Goal: Task Accomplishment & Management: Use online tool/utility

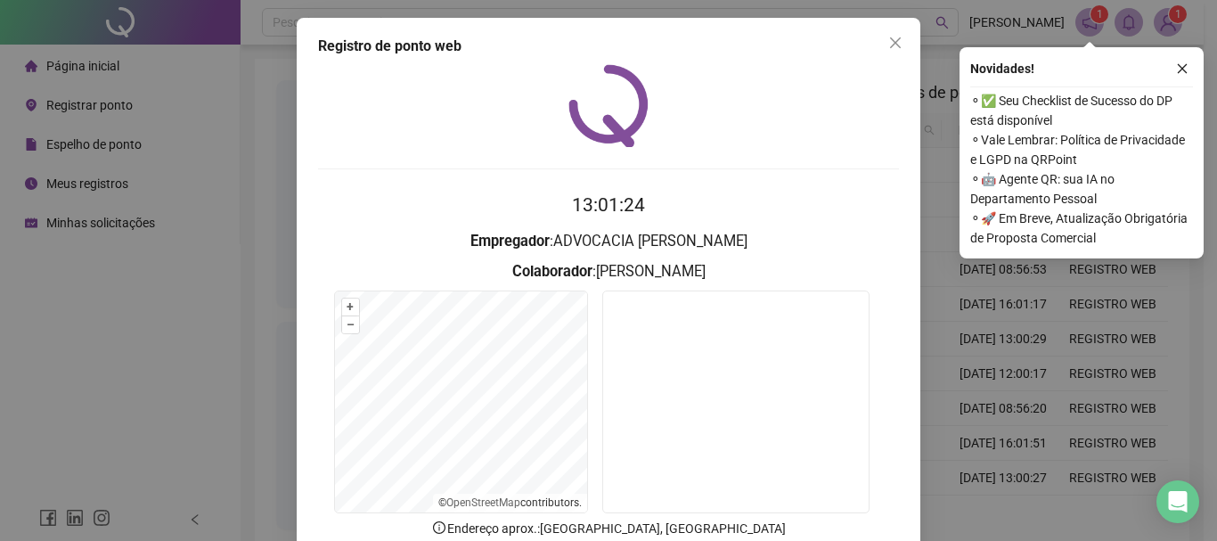
scroll to position [116, 0]
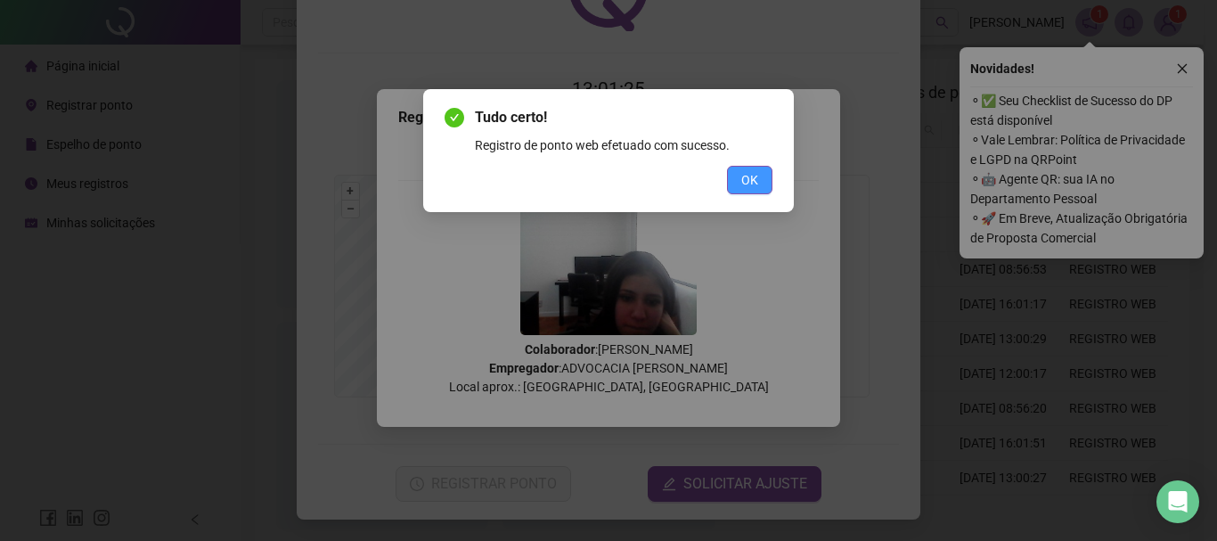
click at [743, 185] on span "OK" at bounding box center [749, 180] width 17 height 20
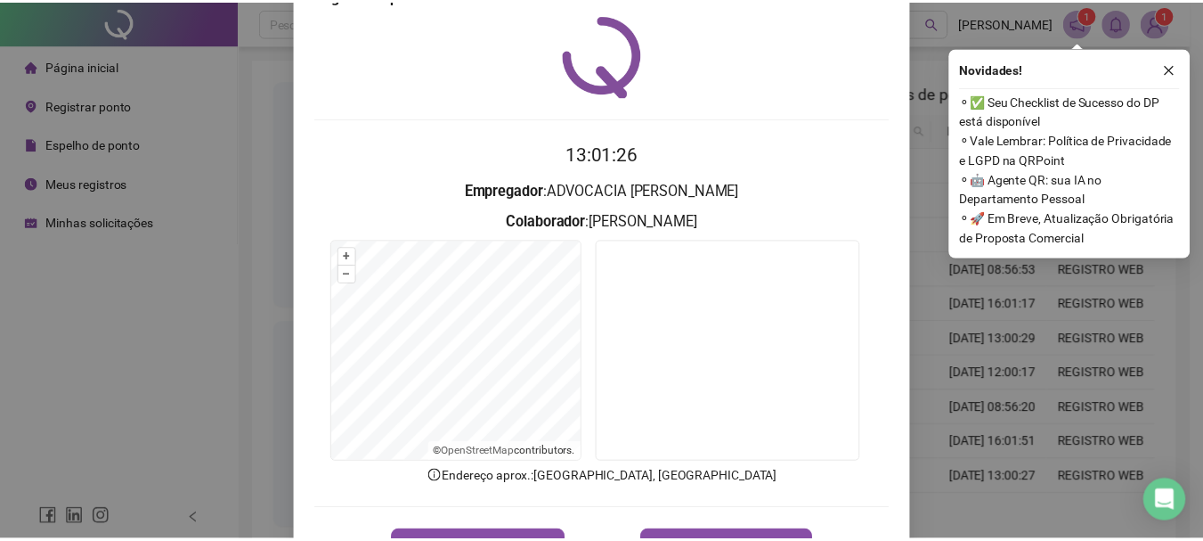
scroll to position [0, 0]
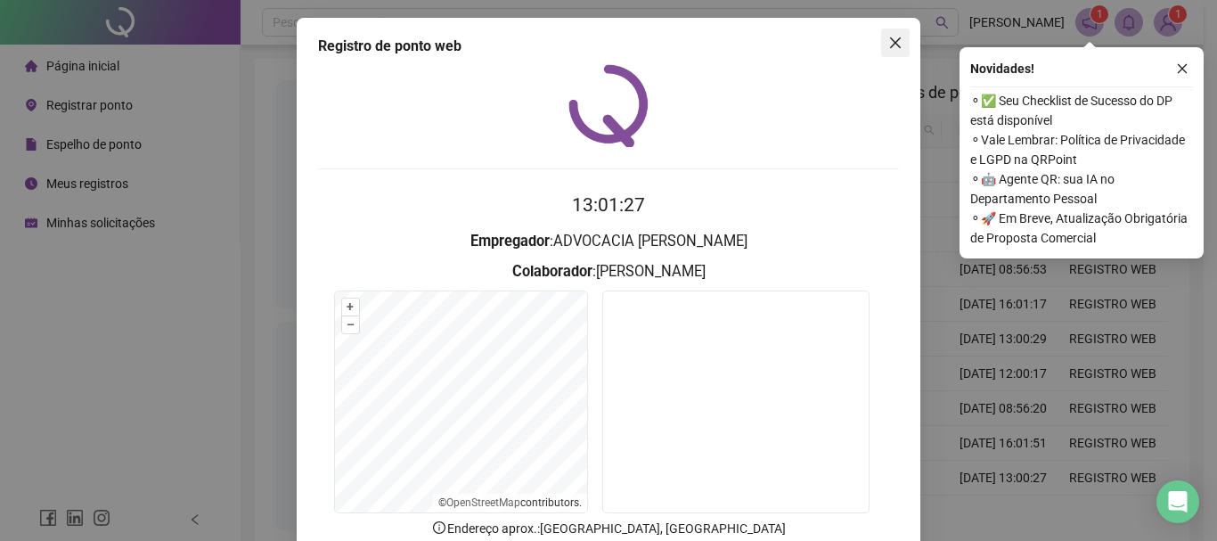
click at [881, 46] on span "Close" at bounding box center [895, 43] width 29 height 14
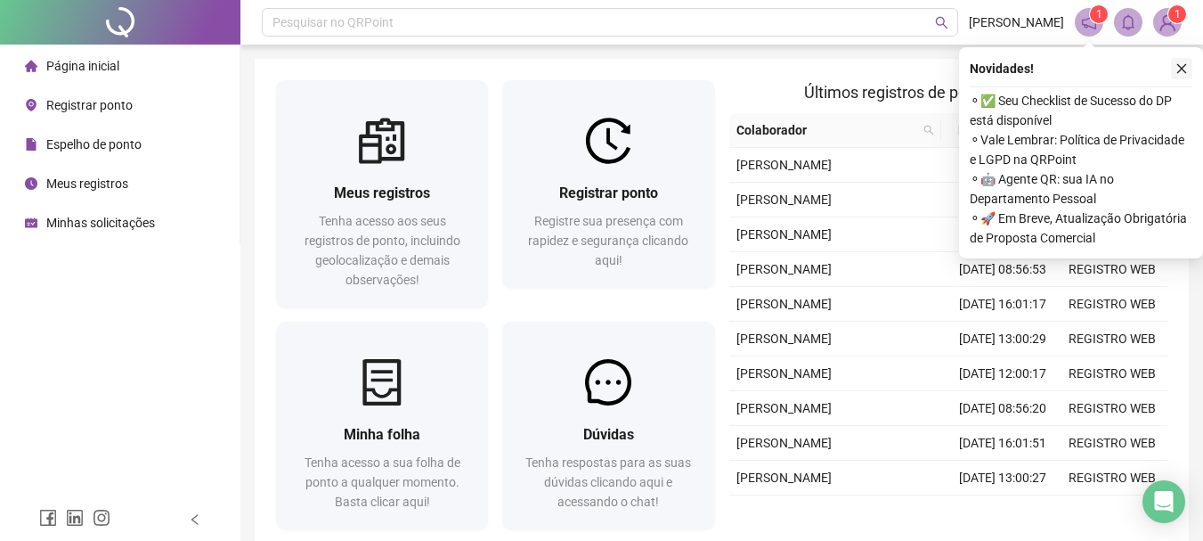
click at [1187, 61] on button "button" at bounding box center [1181, 68] width 21 height 21
